Goal: Information Seeking & Learning: Learn about a topic

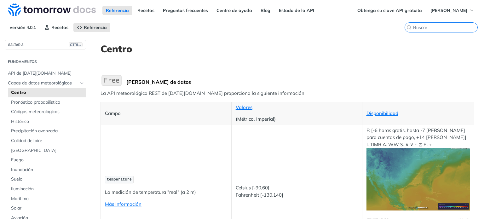
click at [437, 26] on input "search" at bounding box center [445, 28] width 64 height 6
click at [435, 26] on input "search" at bounding box center [445, 28] width 64 height 6
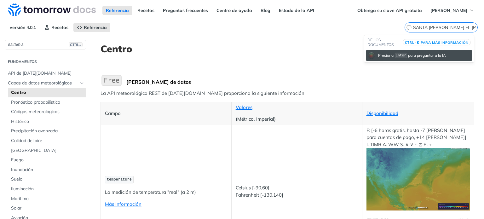
type input "SANTA [PERSON_NAME] [GEOGRAPHIC_DATA][PERSON_NAME]"
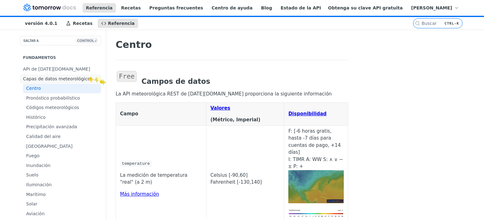
click at [94, 77] on icon "Ocultar subpáginas para capas de datos meteorológicos" at bounding box center [96, 79] width 5 height 5
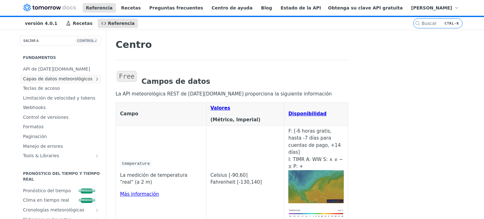
click at [94, 79] on icon "Show subpages for Weather Data Layers" at bounding box center [96, 79] width 5 height 5
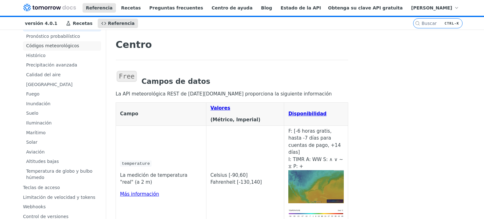
scroll to position [63, 0]
click at [57, 152] on span "Aviación" at bounding box center [62, 151] width 73 height 6
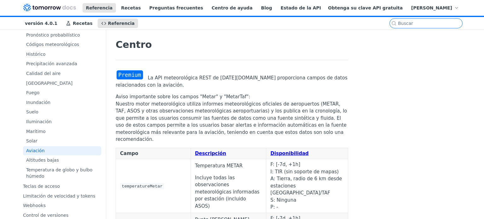
click at [436, 22] on input "search" at bounding box center [430, 23] width 64 height 5
click at [65, 26] on link "Recetas" at bounding box center [79, 23] width 34 height 9
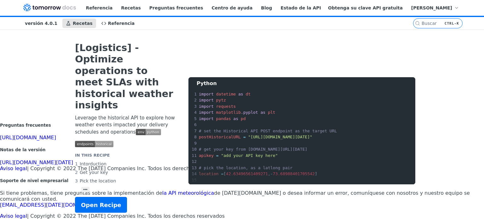
click at [45, 21] on font "versión 4.0.1" at bounding box center [41, 23] width 32 height 5
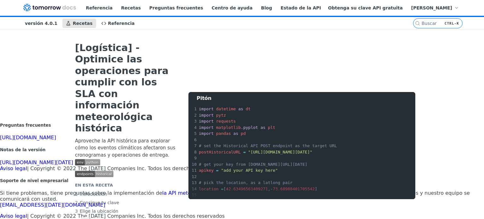
click at [42, 21] on font "versión 4.0.1" at bounding box center [41, 23] width 32 height 5
click at [35, 24] on font "versión 4.0.1" at bounding box center [41, 23] width 32 height 5
